Goal: Task Accomplishment & Management: Complete application form

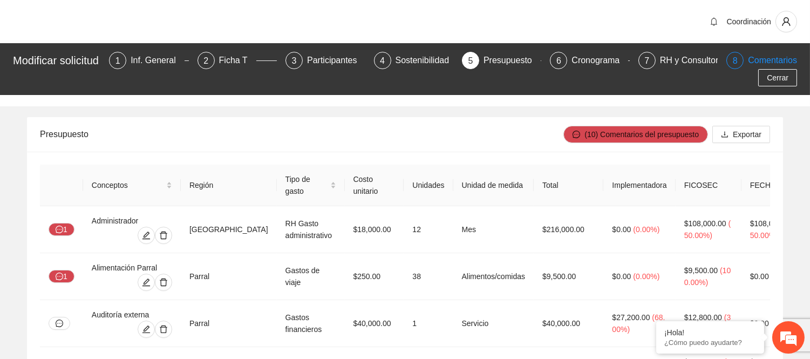
click at [770, 67] on div "Comentarios" at bounding box center [772, 60] width 49 height 17
click at [770, 76] on span "Cerrar" at bounding box center [778, 78] width 22 height 12
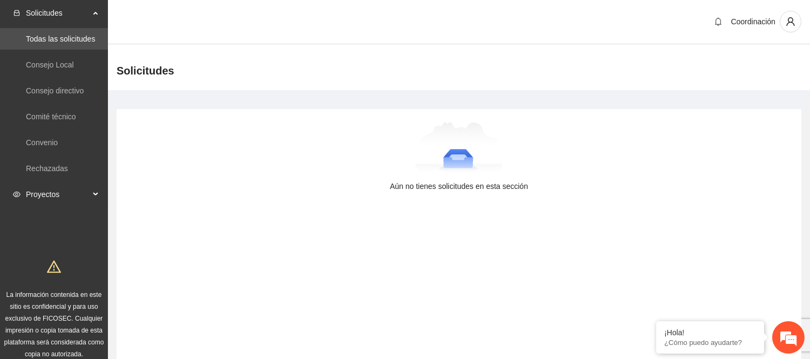
click at [51, 195] on span "Proyectos" at bounding box center [58, 195] width 64 height 22
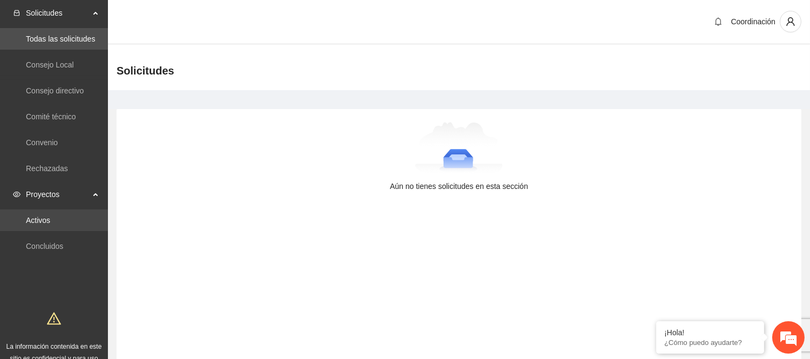
click at [50, 222] on link "Activos" at bounding box center [38, 220] width 24 height 9
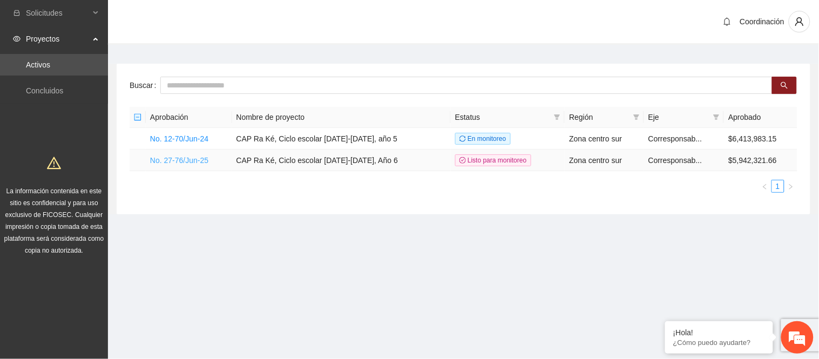
click at [203, 160] on link "No. 27-76/Jun-25" at bounding box center [179, 160] width 58 height 9
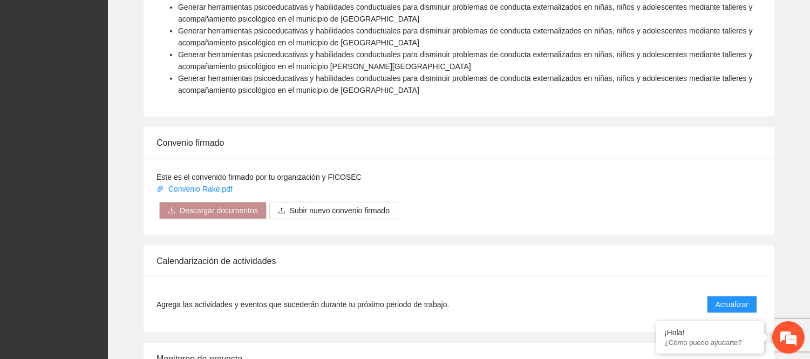
scroll to position [1141, 0]
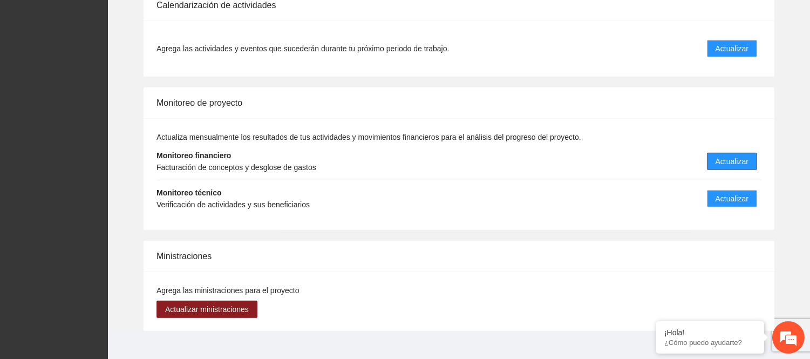
click at [729, 153] on button "Actualizar" at bounding box center [732, 161] width 50 height 17
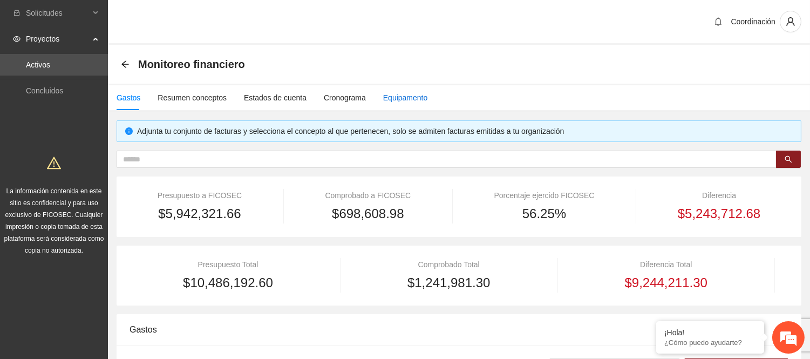
click at [386, 93] on div "Equipamento" at bounding box center [405, 98] width 45 height 12
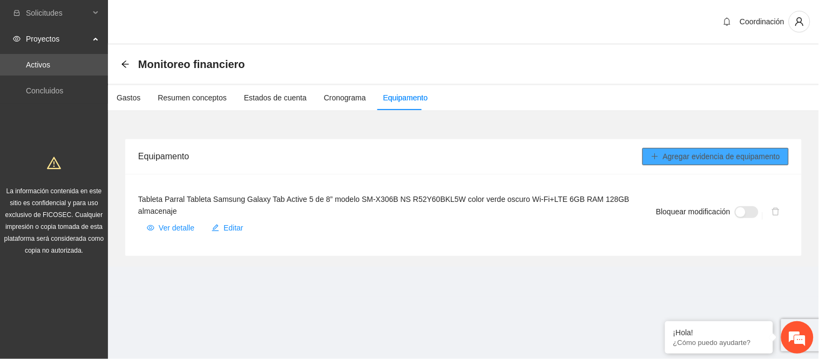
click at [676, 158] on span "Agregar evidencia de equipamento" at bounding box center [721, 157] width 117 height 12
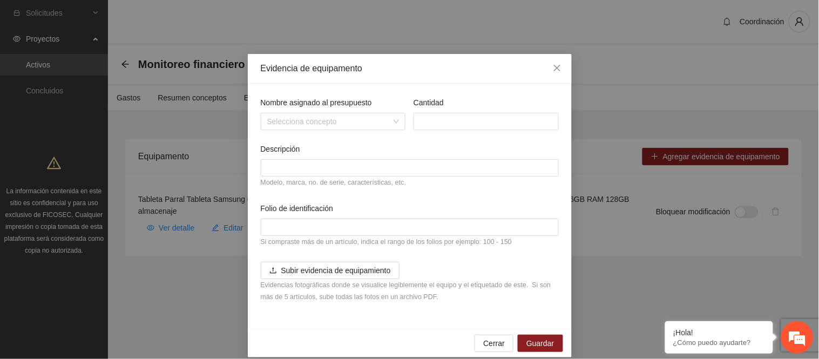
click at [338, 111] on div "Nombre asignado al presupuesto" at bounding box center [333, 105] width 145 height 16
click at [335, 123] on input "Nombre asignado al presupuesto" at bounding box center [329, 121] width 125 height 16
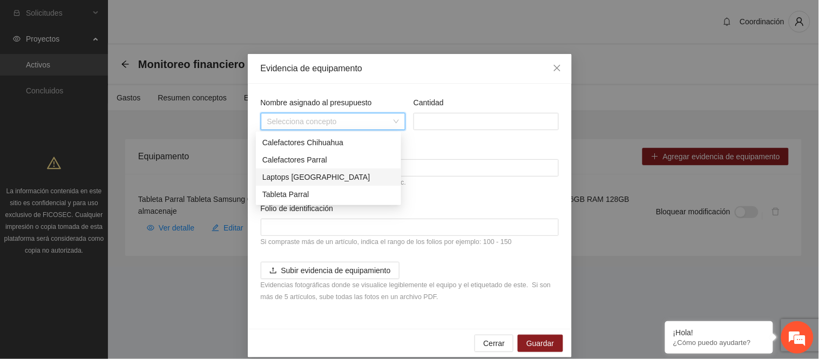
click at [298, 178] on div "Laptops [GEOGRAPHIC_DATA]" at bounding box center [328, 177] width 132 height 12
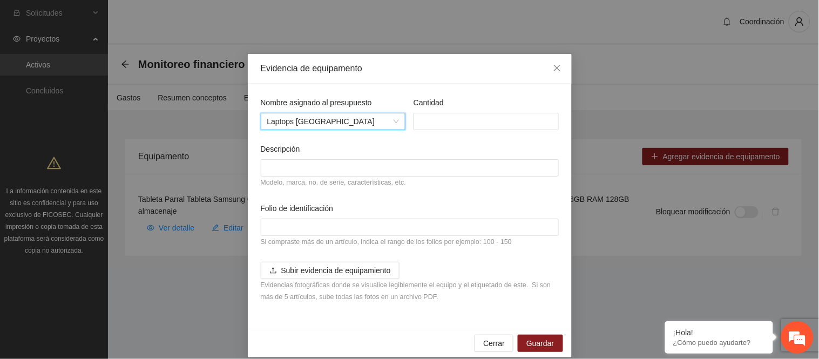
click at [295, 158] on div "Descripción" at bounding box center [410, 151] width 298 height 16
click at [294, 164] on input "Descripción" at bounding box center [410, 167] width 298 height 17
type input "**********"
click at [300, 281] on article "Evidencias fotográficas donde se visualice legiblemente el equipo y el etiqueta…" at bounding box center [410, 291] width 298 height 24
click at [306, 271] on span "Subir evidencia de equipamiento" at bounding box center [336, 270] width 110 height 12
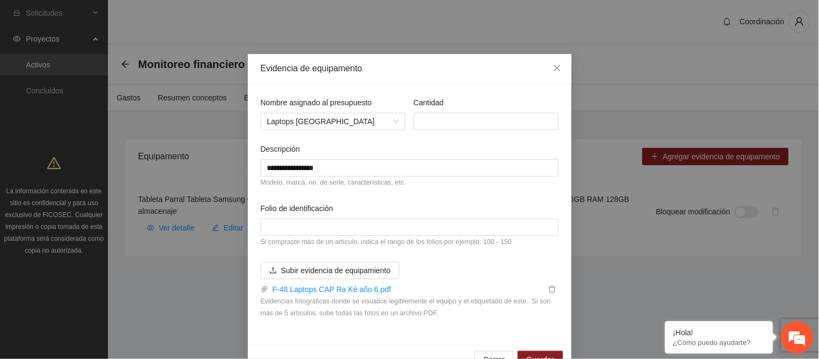
click at [285, 330] on div "Subir evidencia de equipamiento F-48 Laptops CAP Ra Ké año 6.pdf Evidencias fot…" at bounding box center [409, 297] width 306 height 70
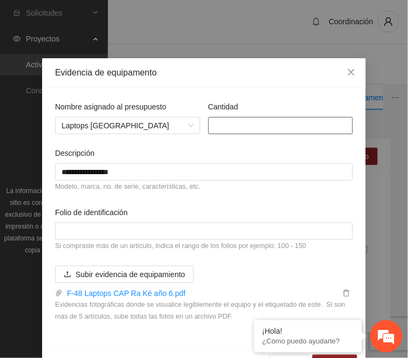
type input "*"
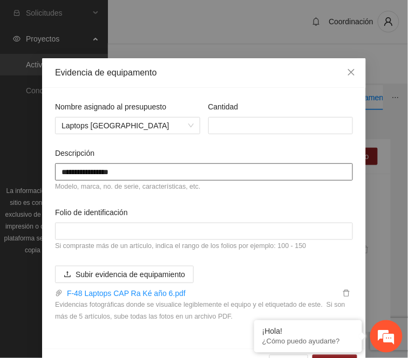
click at [140, 170] on input "**********" at bounding box center [204, 172] width 298 height 17
paste input "**********"
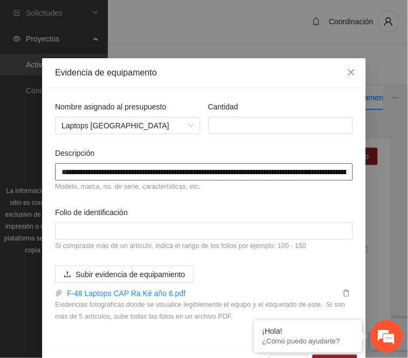
click at [121, 173] on input "**********" at bounding box center [204, 172] width 298 height 17
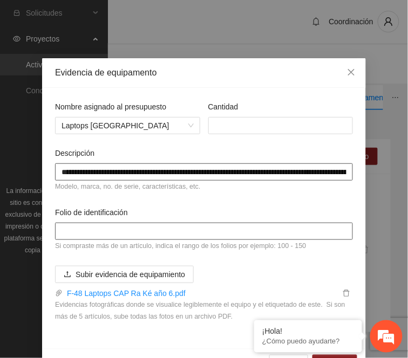
type input "**********"
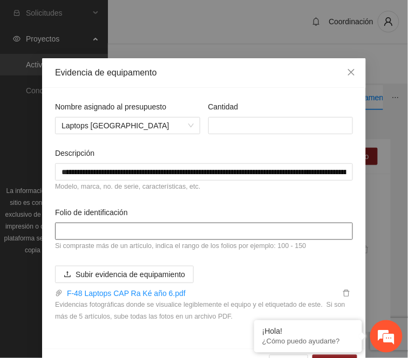
click at [115, 232] on input "Folio de identificación" at bounding box center [204, 231] width 298 height 17
drag, startPoint x: 112, startPoint y: 224, endPoint x: 101, endPoint y: 234, distance: 14.5
click at [112, 224] on input "Folio de identificación" at bounding box center [204, 231] width 298 height 17
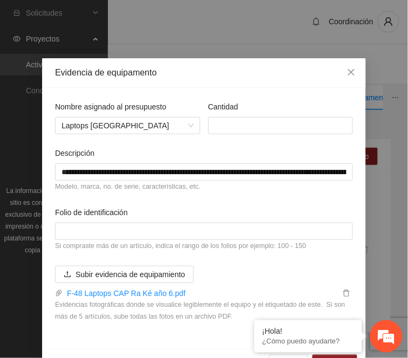
click at [74, 243] on article "Si compraste más de un artículo, indica el rango de los folios por ejemplo: 100…" at bounding box center [204, 246] width 298 height 12
click at [60, 248] on article "Si compraste más de un artículo, indica el rango de los folios por ejemplo: 100…" at bounding box center [204, 246] width 298 height 12
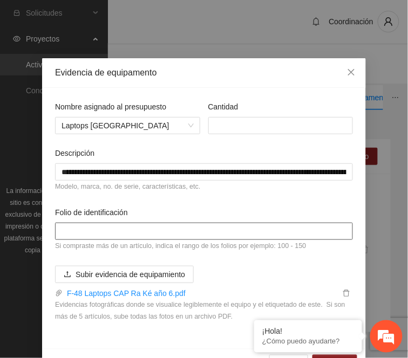
click at [68, 230] on input "Folio de identificación" at bounding box center [204, 231] width 298 height 17
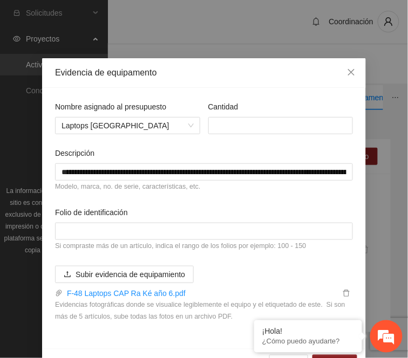
click at [57, 251] on article "Si compraste más de un artículo, indica el rango de los folios por ejemplo: 100…" at bounding box center [204, 246] width 298 height 12
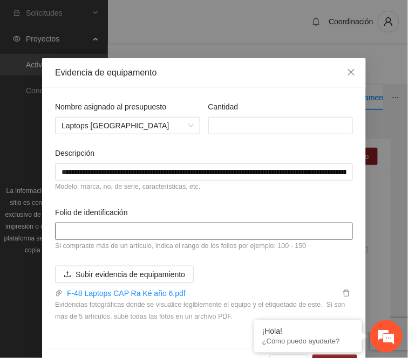
click at [69, 235] on input "Folio de identificación" at bounding box center [204, 231] width 298 height 17
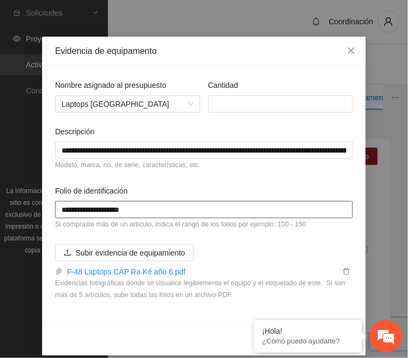
scroll to position [32, 0]
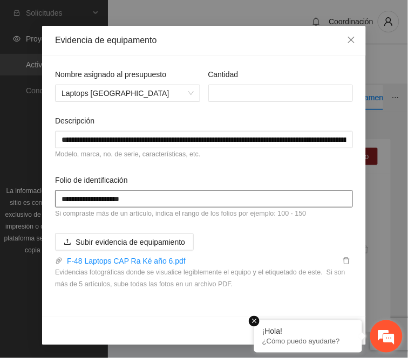
type input "**********"
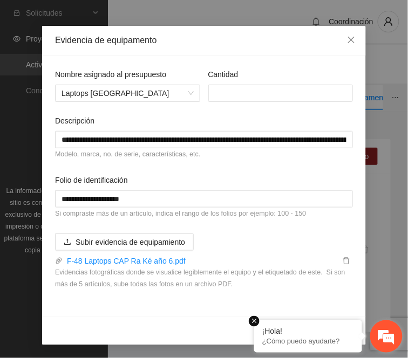
click at [256, 323] on em at bounding box center [254, 321] width 11 height 11
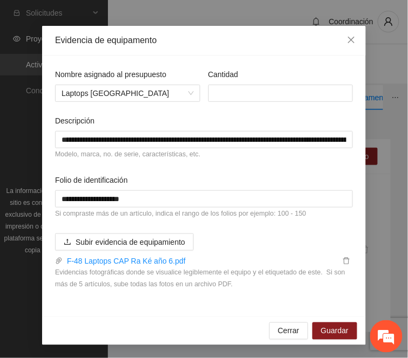
click at [154, 328] on div "Cerrar Guardar" at bounding box center [204, 331] width 324 height 29
click at [321, 333] on span "Guardar" at bounding box center [335, 331] width 28 height 12
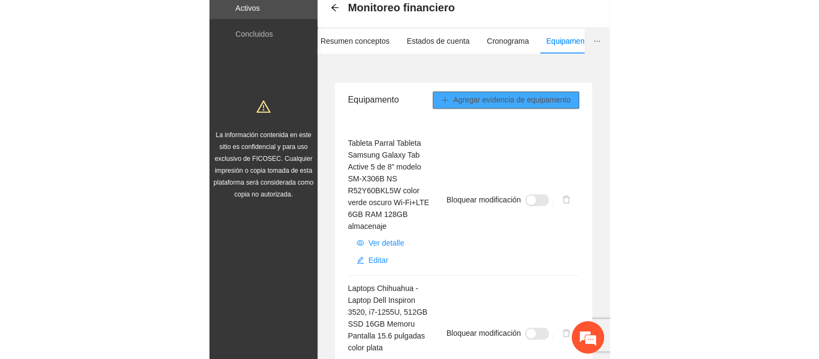
scroll to position [0, 0]
